Goal: Task Accomplishment & Management: Use online tool/utility

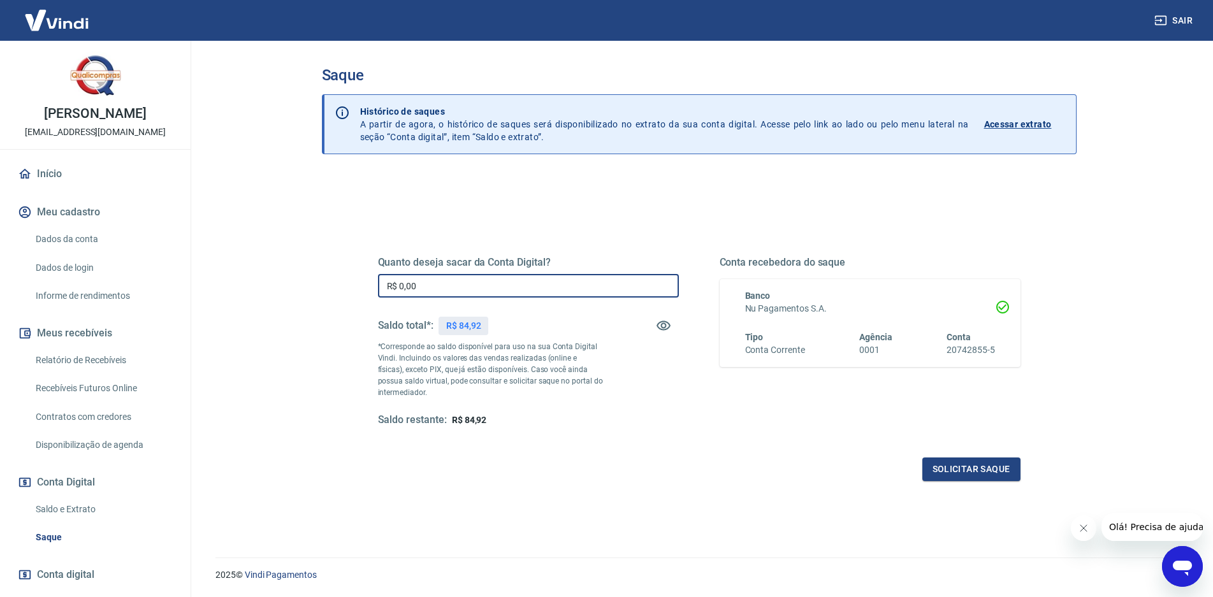
click at [411, 288] on input "R$ 0,00" at bounding box center [528, 286] width 301 height 24
click at [422, 288] on input "R$ 0,00" at bounding box center [528, 286] width 301 height 24
drag, startPoint x: 423, startPoint y: 288, endPoint x: 412, endPoint y: 288, distance: 11.5
click at [412, 288] on input "R$ 84,00" at bounding box center [528, 286] width 301 height 24
type input "R$ 84,90"
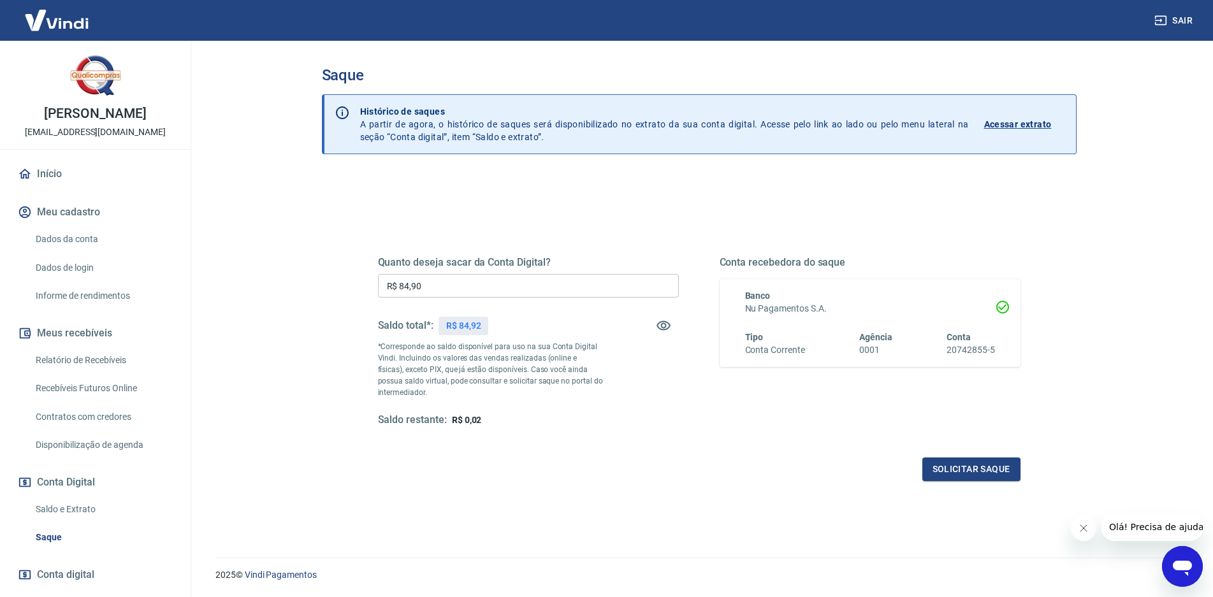
click at [629, 446] on div "Quanto deseja sacar da Conta Digital? R$ 84,90 ​ Saldo total*: R$ 84,92 *Corres…" at bounding box center [699, 354] width 643 height 256
click at [958, 469] on button "Solicitar saque" at bounding box center [972, 470] width 98 height 24
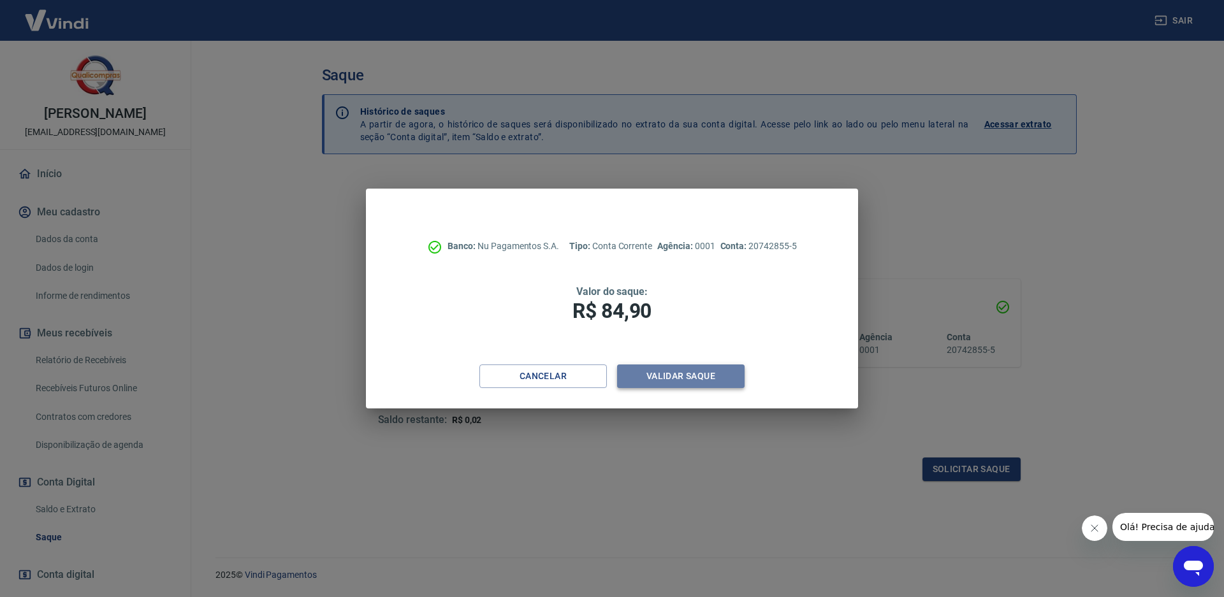
click at [693, 375] on button "Validar saque" at bounding box center [681, 377] width 128 height 24
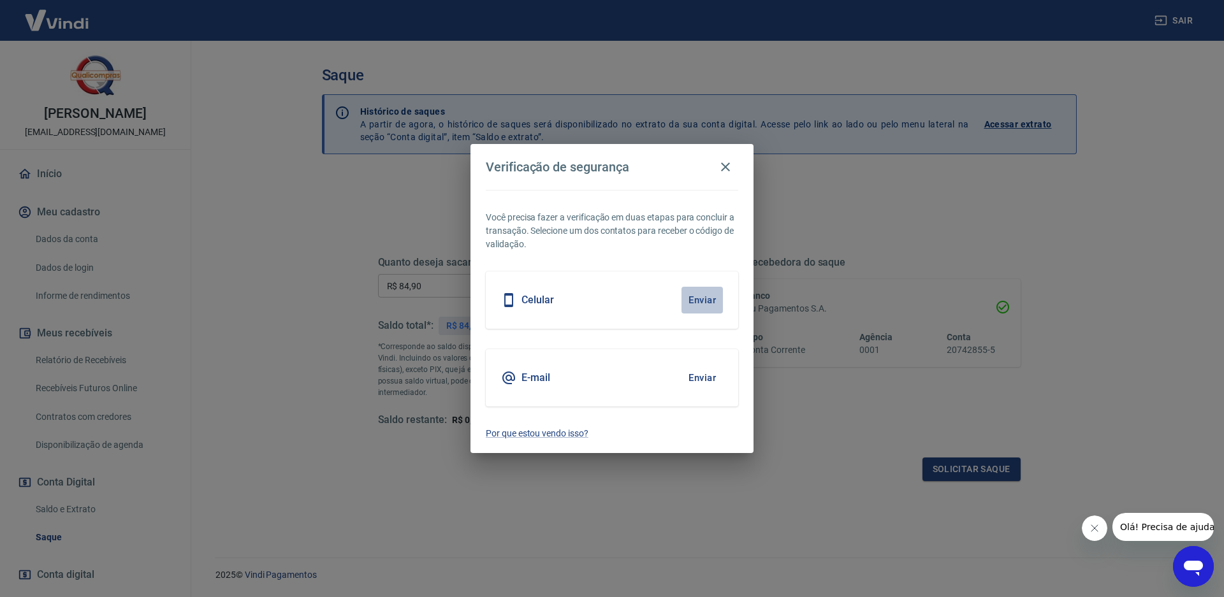
click at [691, 304] on button "Enviar" at bounding box center [702, 300] width 41 height 27
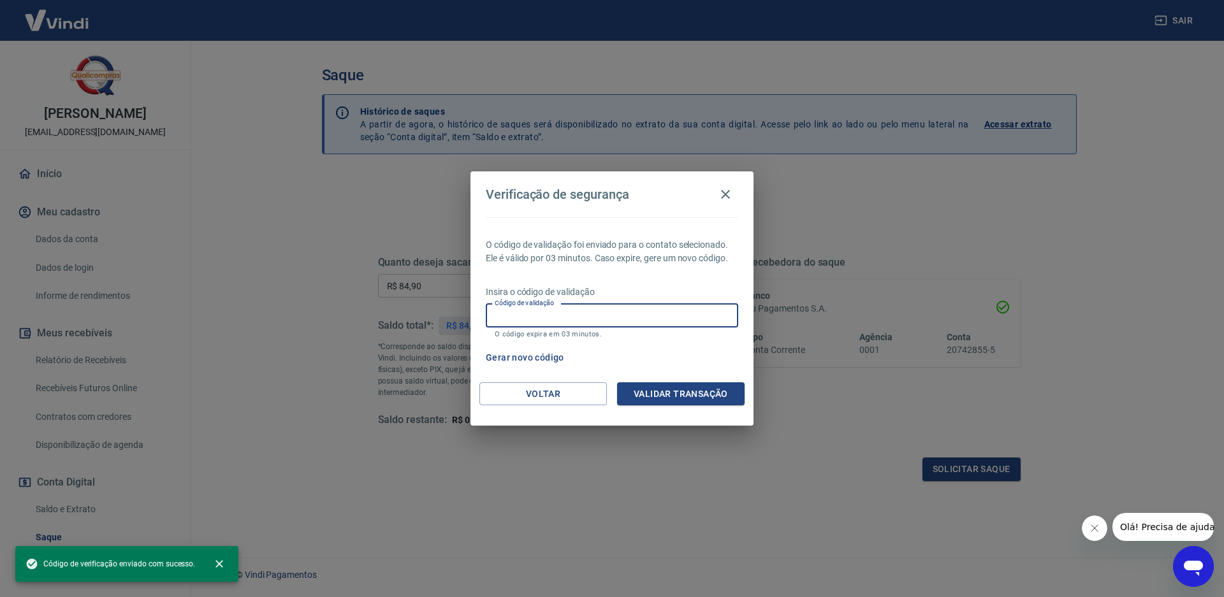
click at [562, 313] on input "Código de validação" at bounding box center [612, 316] width 253 height 24
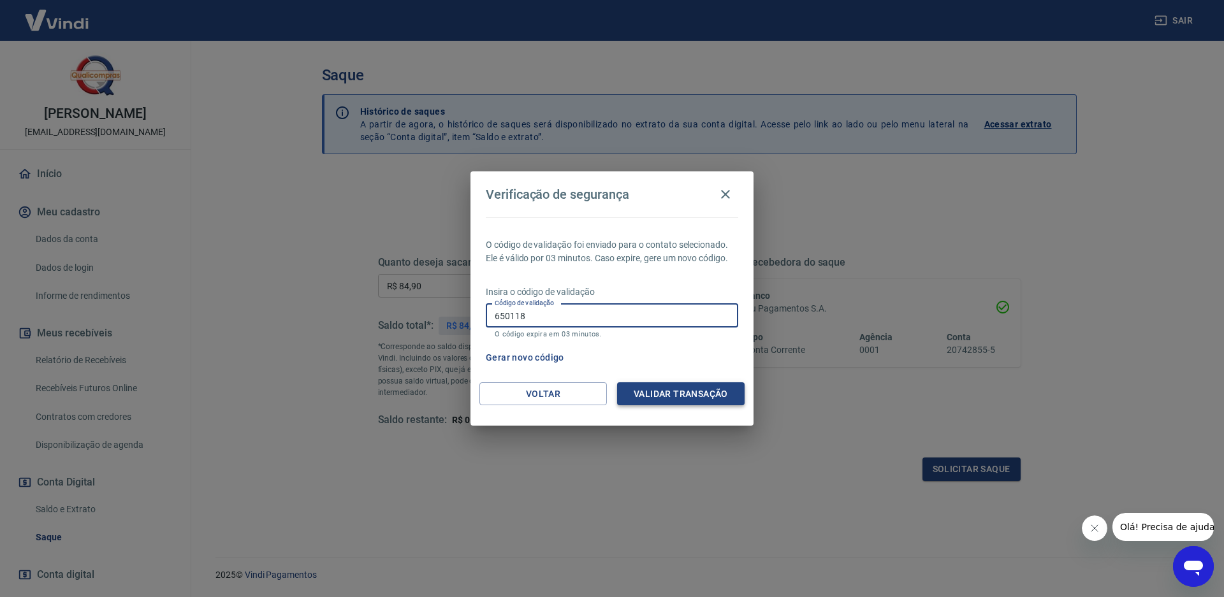
type input "650118"
click at [688, 393] on button "Validar transação" at bounding box center [681, 395] width 128 height 24
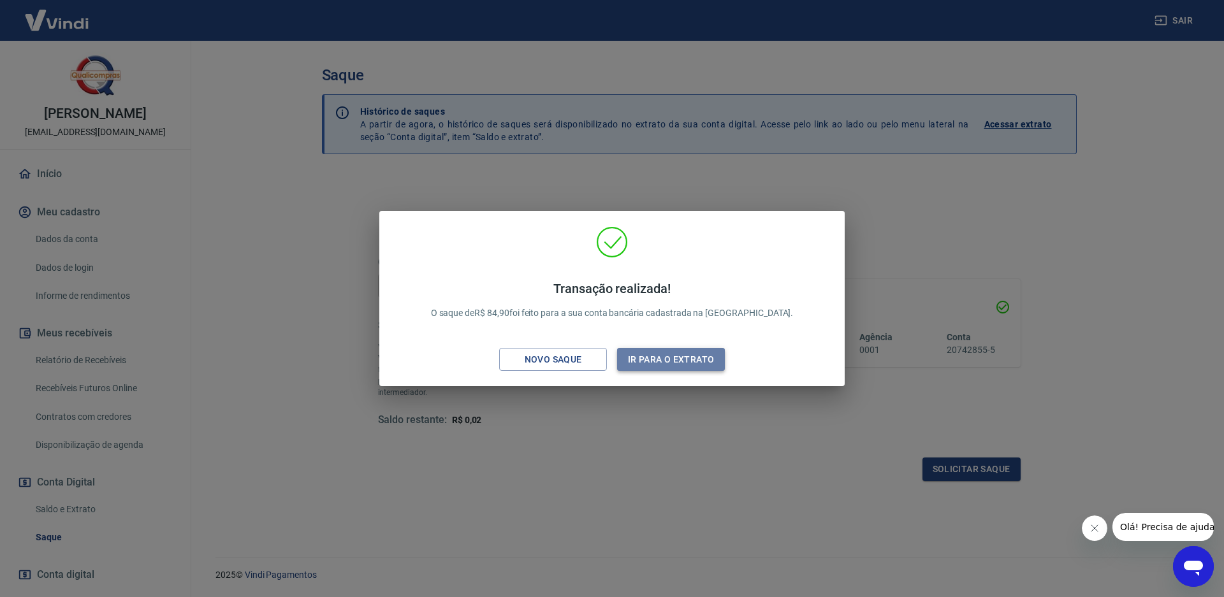
click at [659, 358] on button "Ir para o extrato" at bounding box center [671, 360] width 108 height 24
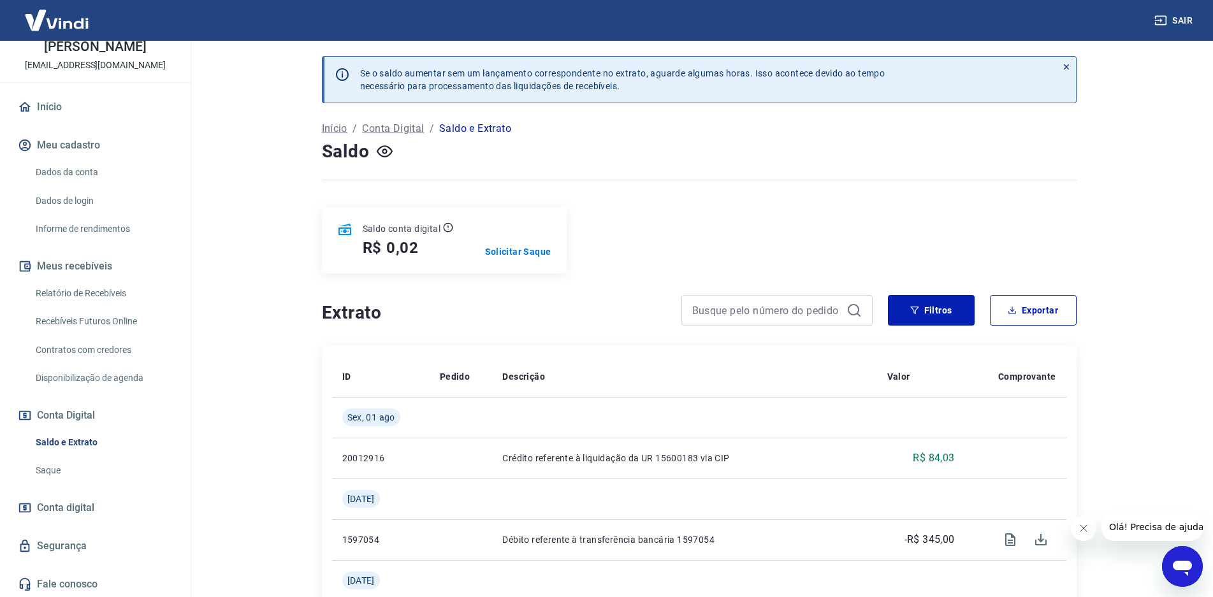
scroll to position [68, 0]
click at [1180, 21] on button "Sair" at bounding box center [1175, 21] width 46 height 24
